Goal: Task Accomplishment & Management: Complete application form

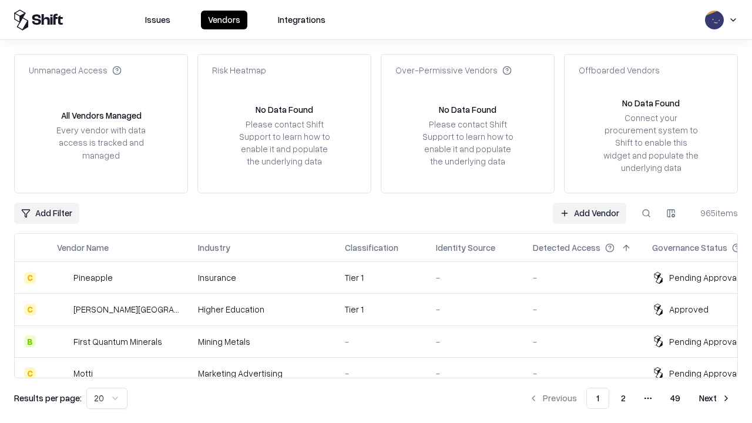
click at [589, 213] on link "Add Vendor" at bounding box center [589, 213] width 73 height 21
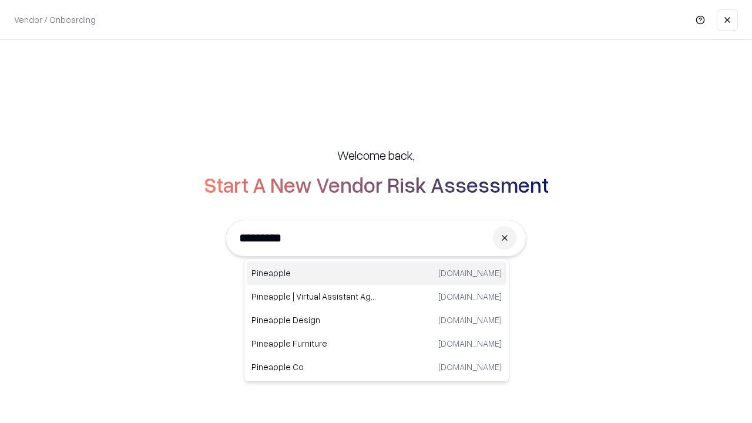
click at [376, 273] on div "Pineapple [DOMAIN_NAME]" at bounding box center [377, 272] width 260 height 23
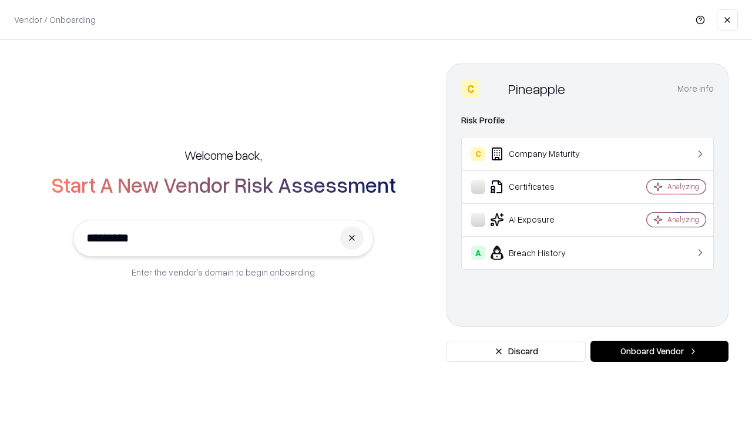
type input "*********"
click at [659, 351] on button "Onboard Vendor" at bounding box center [659, 351] width 138 height 21
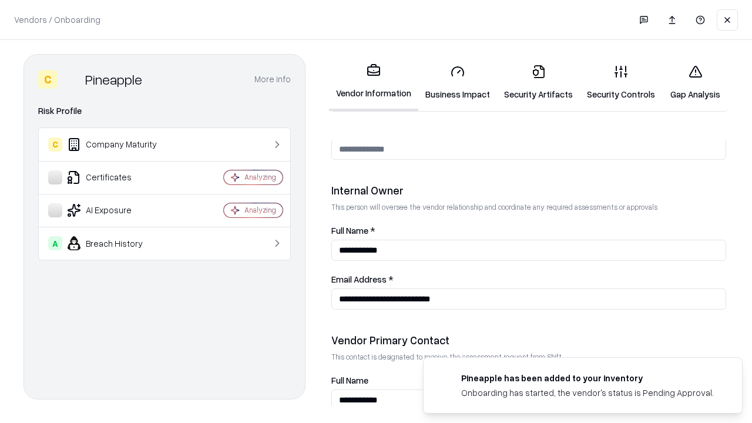
scroll to position [608, 0]
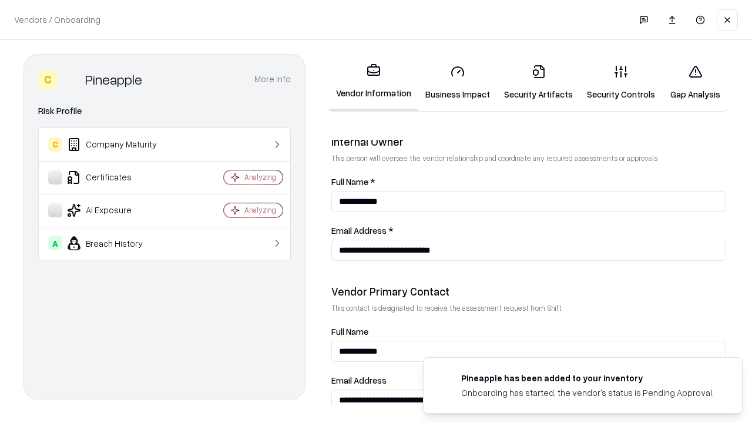
click at [538, 82] on link "Security Artifacts" at bounding box center [538, 82] width 83 height 55
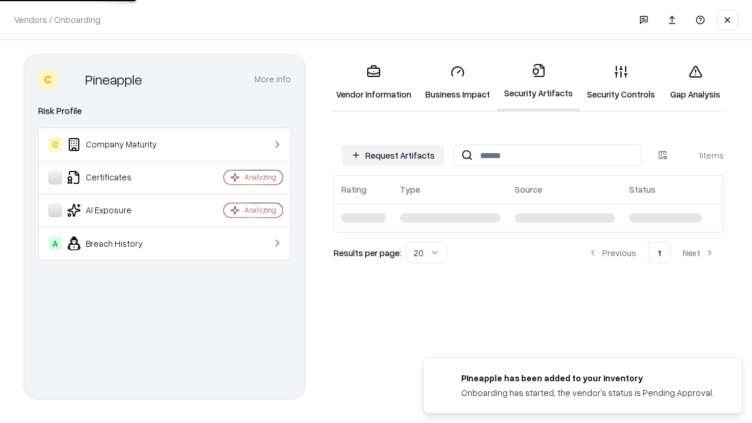
click at [393, 155] on button "Request Artifacts" at bounding box center [393, 154] width 102 height 21
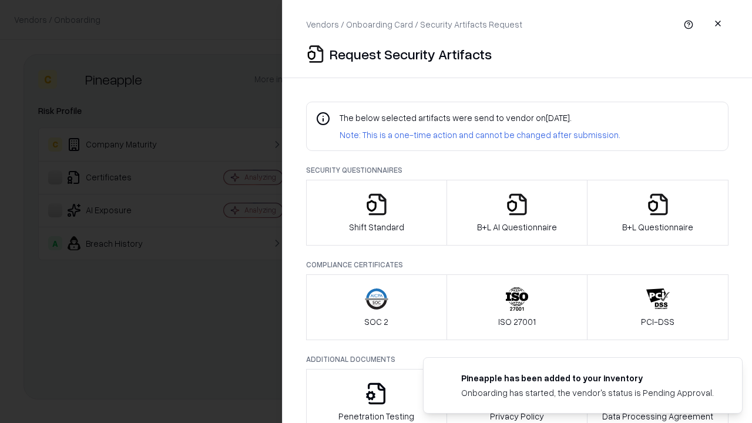
click at [657, 213] on icon "button" at bounding box center [657, 204] width 23 height 23
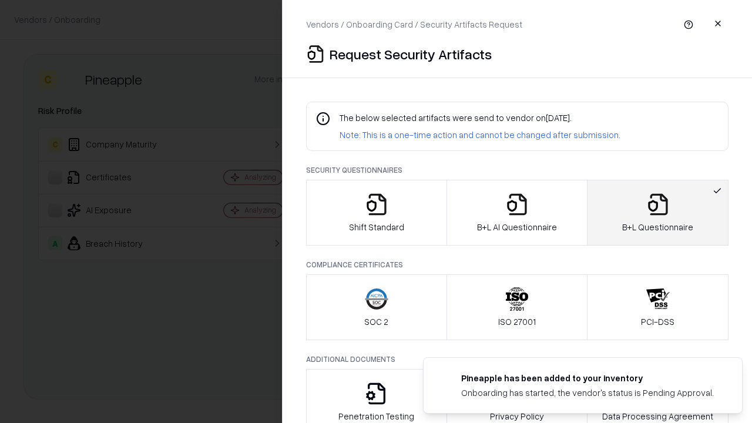
click at [516, 213] on icon "button" at bounding box center [516, 204] width 23 height 23
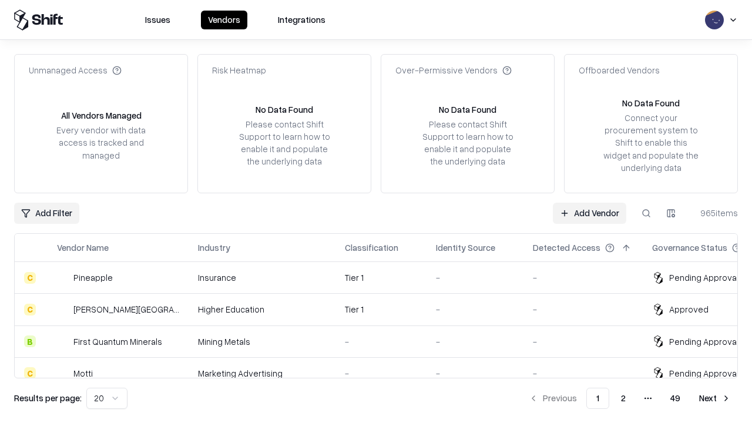
click at [589, 213] on link "Add Vendor" at bounding box center [589, 213] width 73 height 21
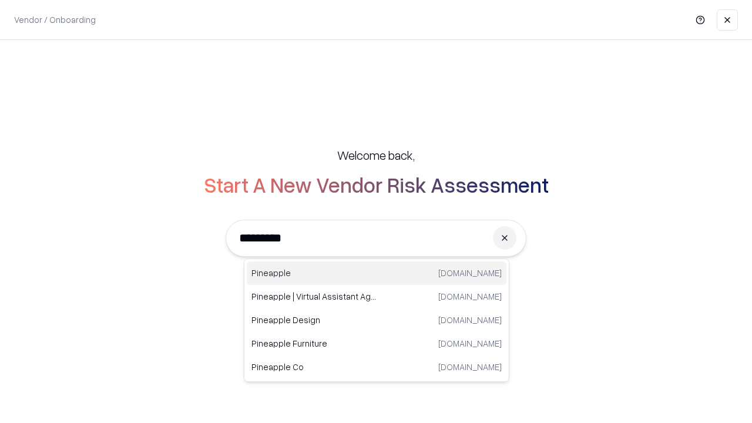
click at [376, 273] on div "Pineapple [DOMAIN_NAME]" at bounding box center [377, 272] width 260 height 23
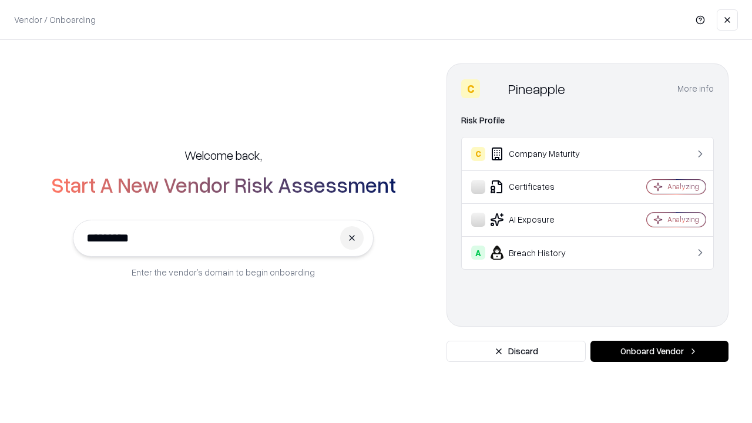
type input "*********"
click at [659, 351] on button "Onboard Vendor" at bounding box center [659, 351] width 138 height 21
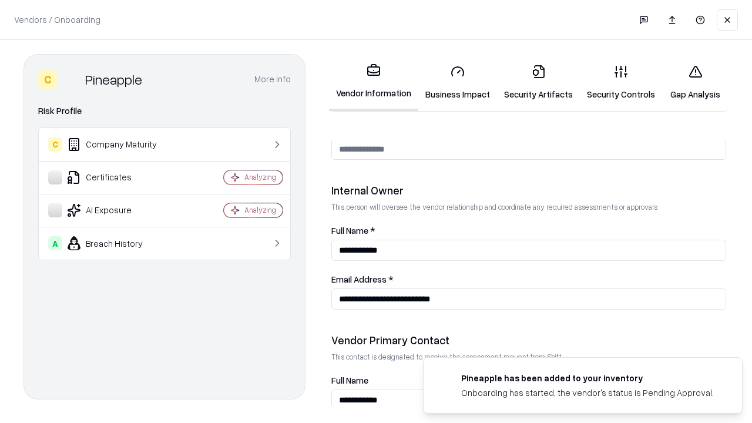
scroll to position [608, 0]
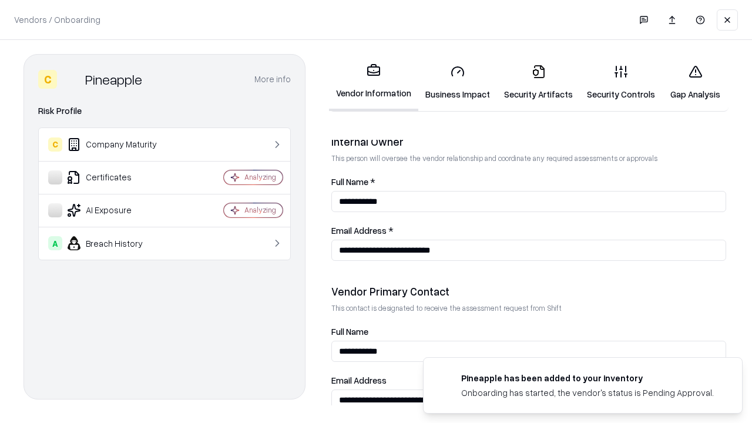
click at [695, 82] on link "Gap Analysis" at bounding box center [695, 82] width 66 height 55
